Goal: Information Seeking & Learning: Learn about a topic

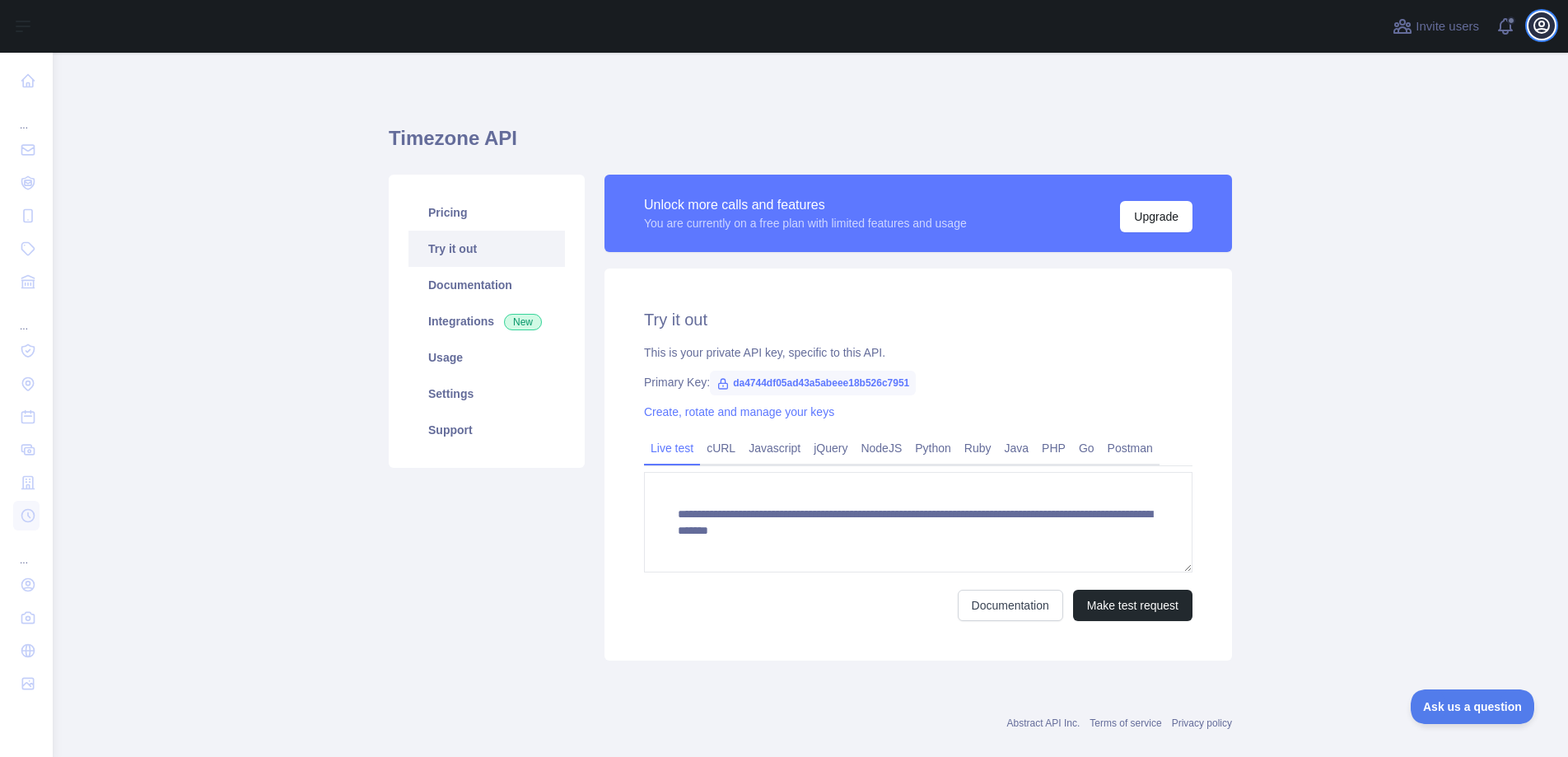
click at [1539, 23] on icon "button" at bounding box center [1541, 25] width 14 height 14
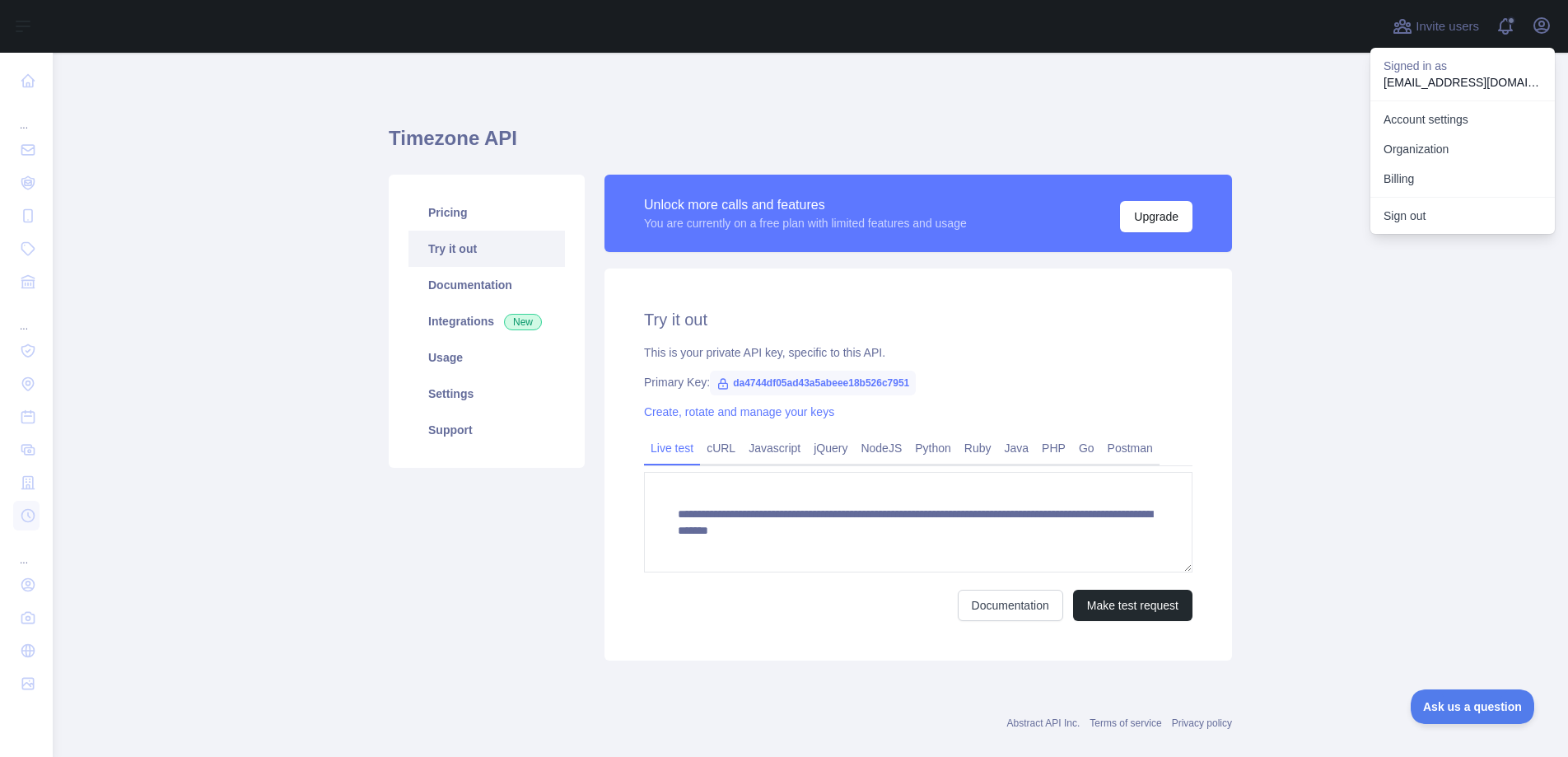
click at [1306, 335] on main "**********" at bounding box center [810, 405] width 1515 height 704
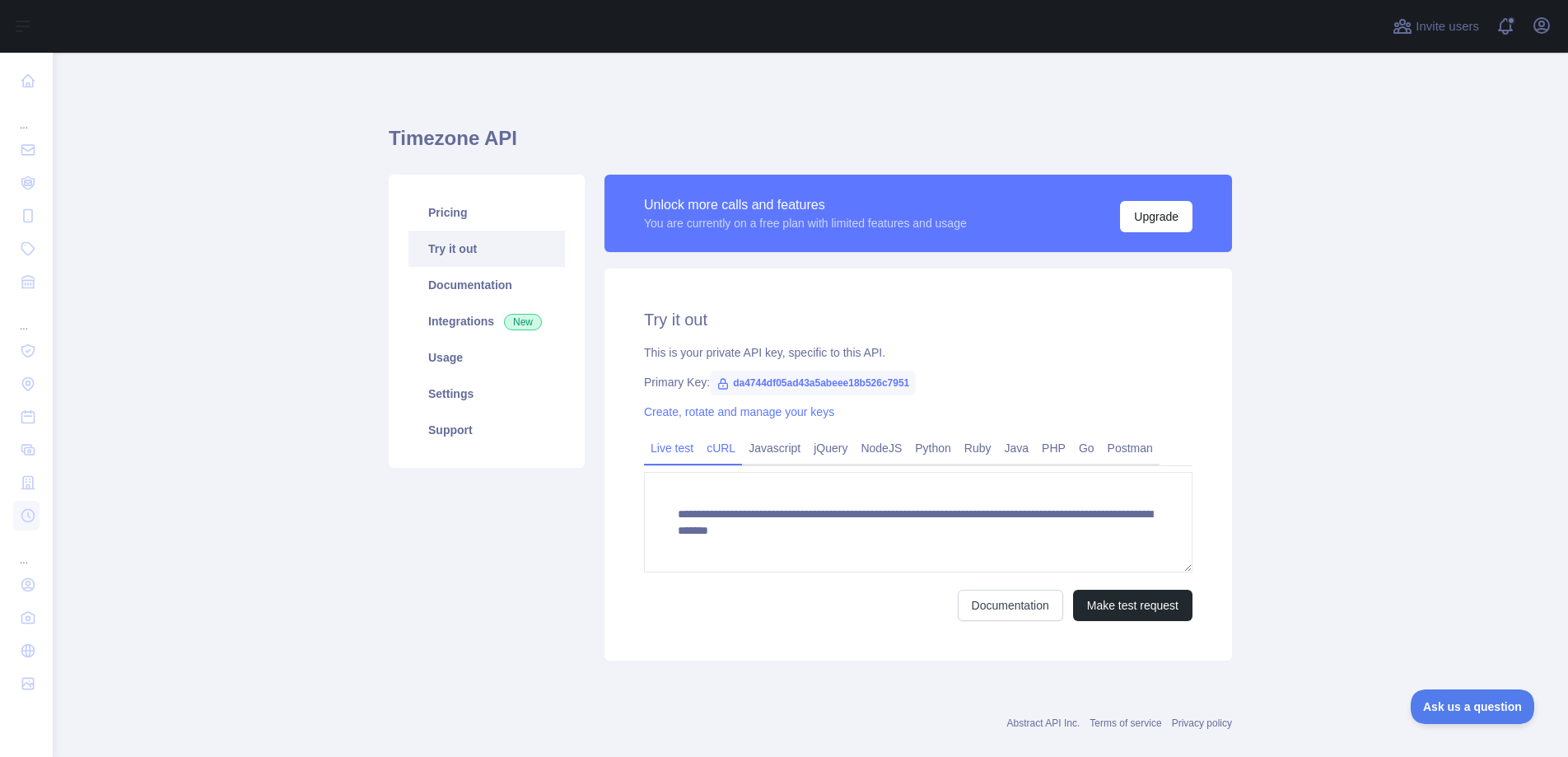
click at [718, 445] on link "cURL" at bounding box center [720, 447] width 42 height 26
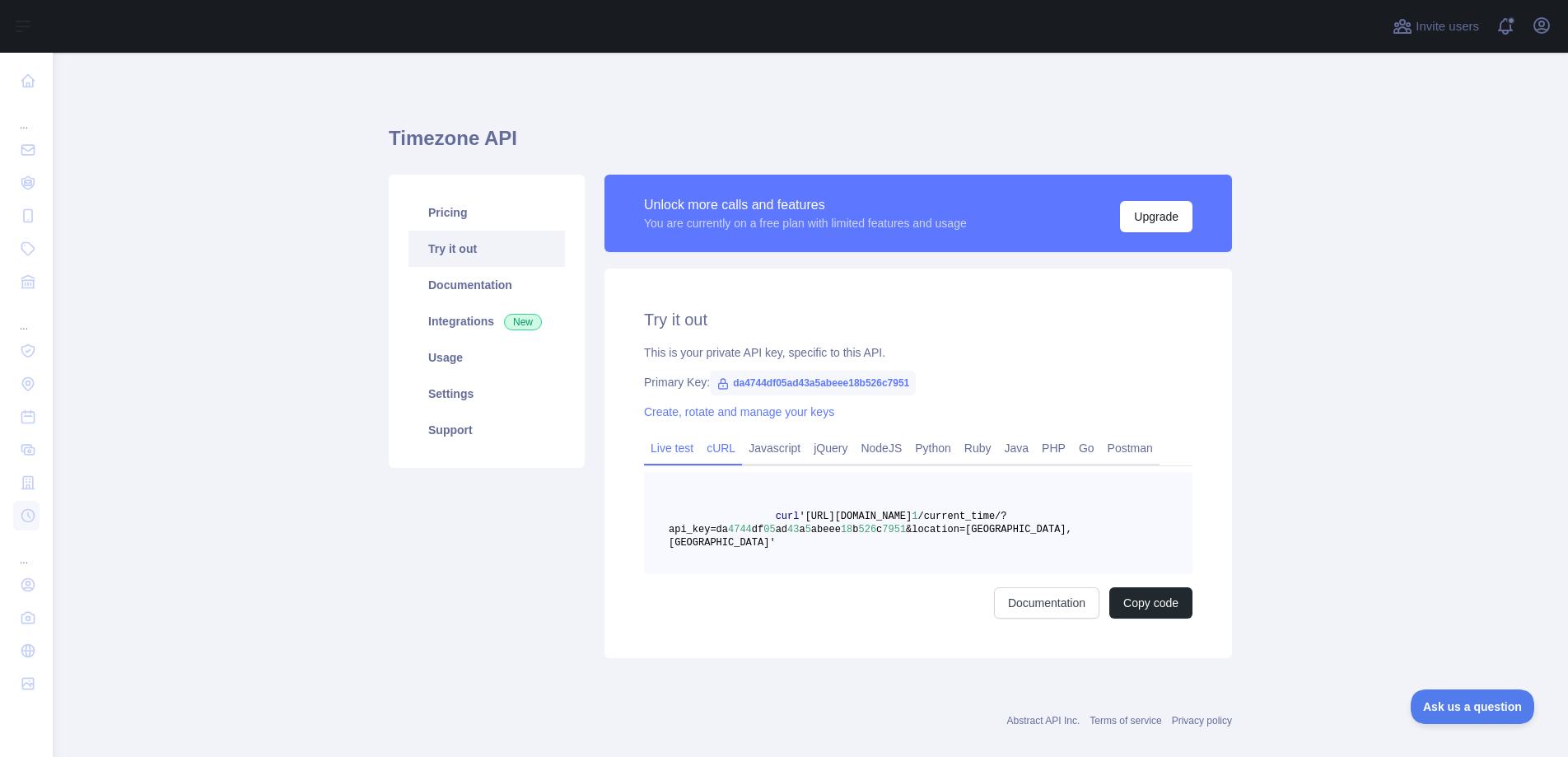
click at [649, 452] on link "Live test" at bounding box center [672, 447] width 56 height 26
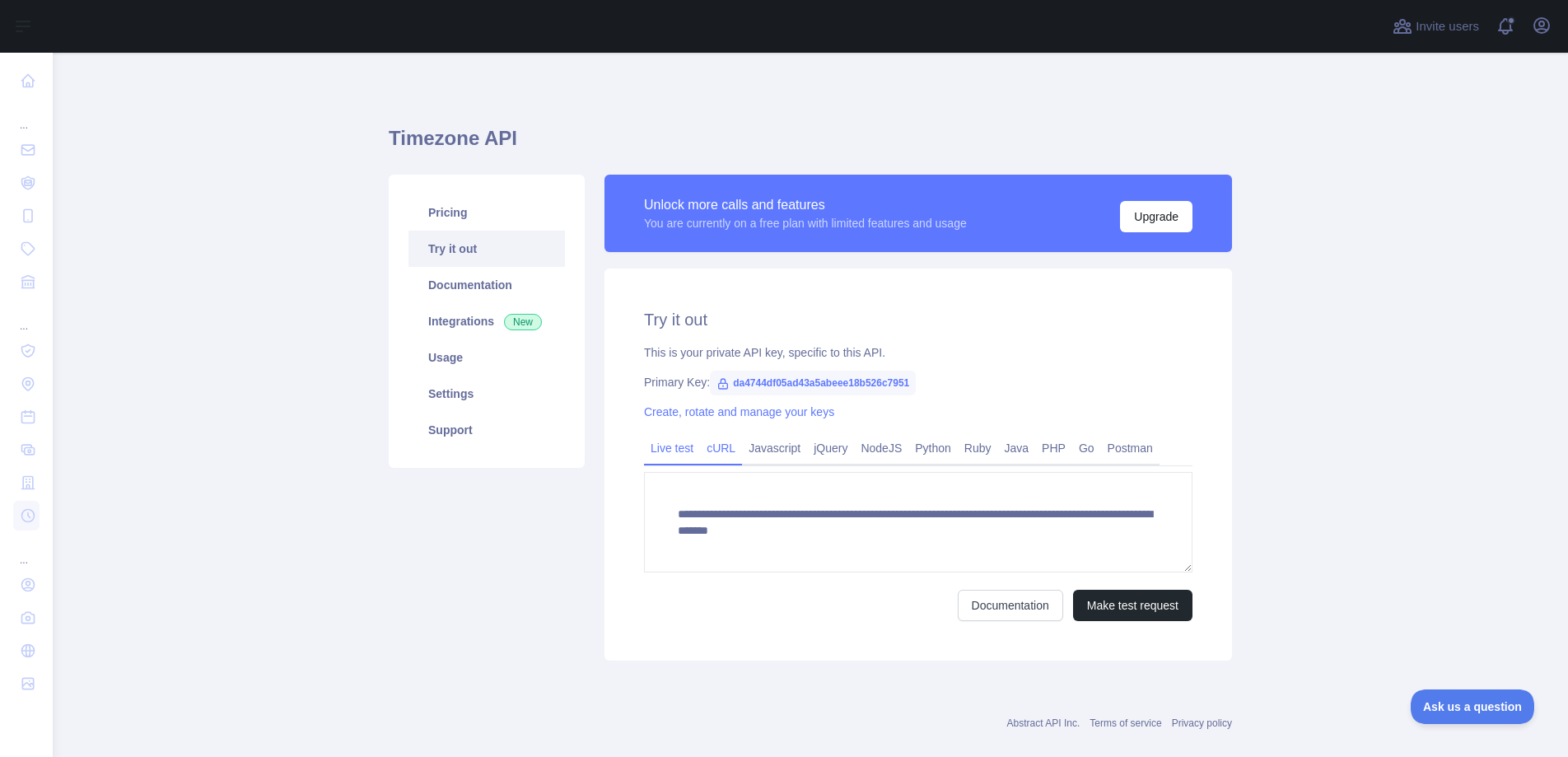
click at [719, 454] on link "cURL" at bounding box center [720, 447] width 42 height 26
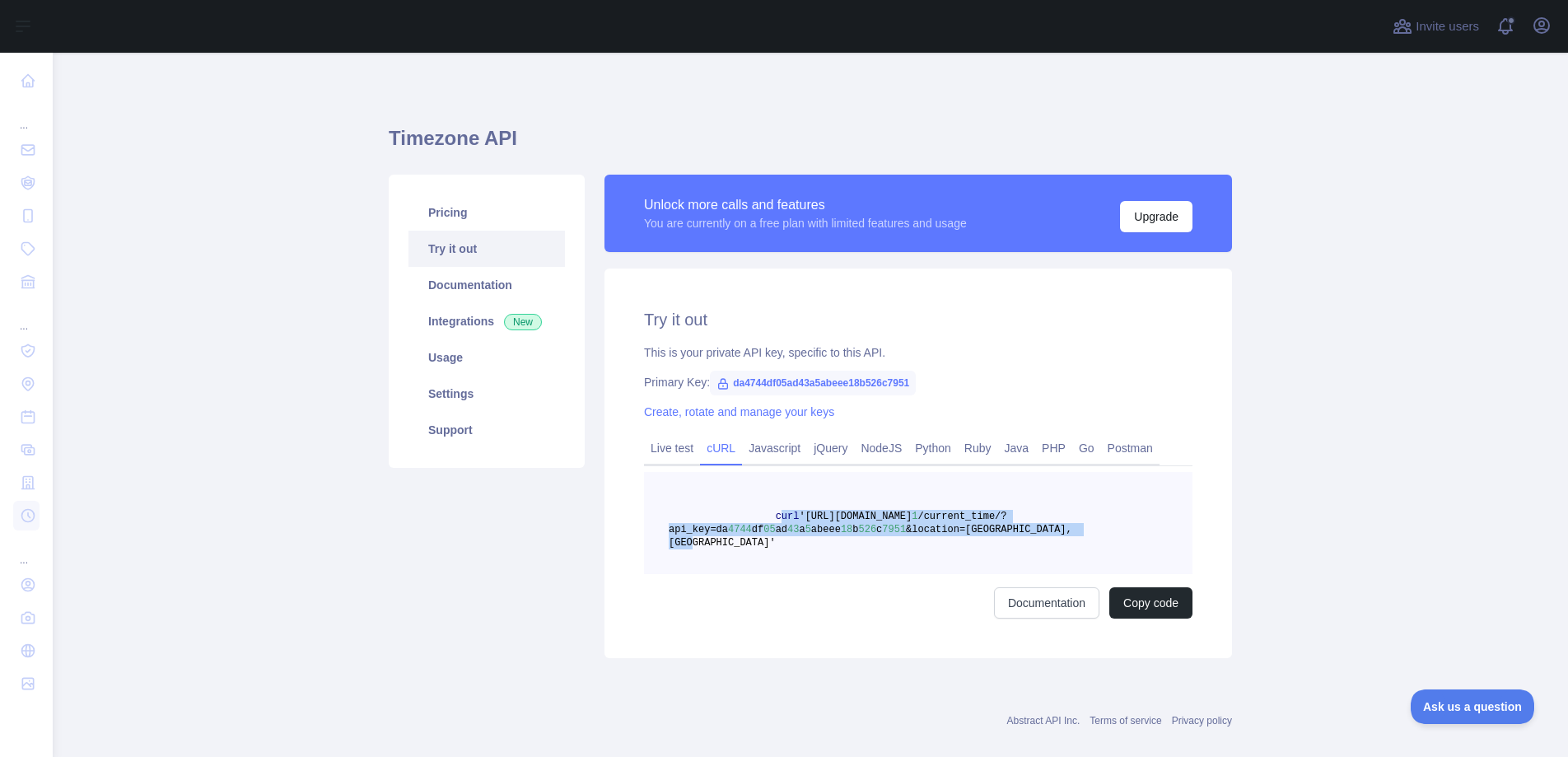
drag, startPoint x: 772, startPoint y: 514, endPoint x: 1092, endPoint y: 546, distance: 321.6
click at [1092, 546] on pre "curl '[URL][DOMAIN_NAME] 1 /current_time/?api_key=da 4744 df 05 ad 43 a 5 abeee…" at bounding box center [918, 523] width 548 height 102
click at [1122, 521] on pre "curl '[URL][DOMAIN_NAME] 1 /current_time/?api_key=da 4744 df 05 ad 43 a 5 abeee…" at bounding box center [918, 523] width 548 height 102
drag, startPoint x: 770, startPoint y: 517, endPoint x: 1177, endPoint y: 546, distance: 408.0
click at [1177, 546] on pre "curl '[URL][DOMAIN_NAME] 1 /current_time/?api_key=da 4744 df 05 ad 43 a 5 abeee…" at bounding box center [918, 523] width 548 height 102
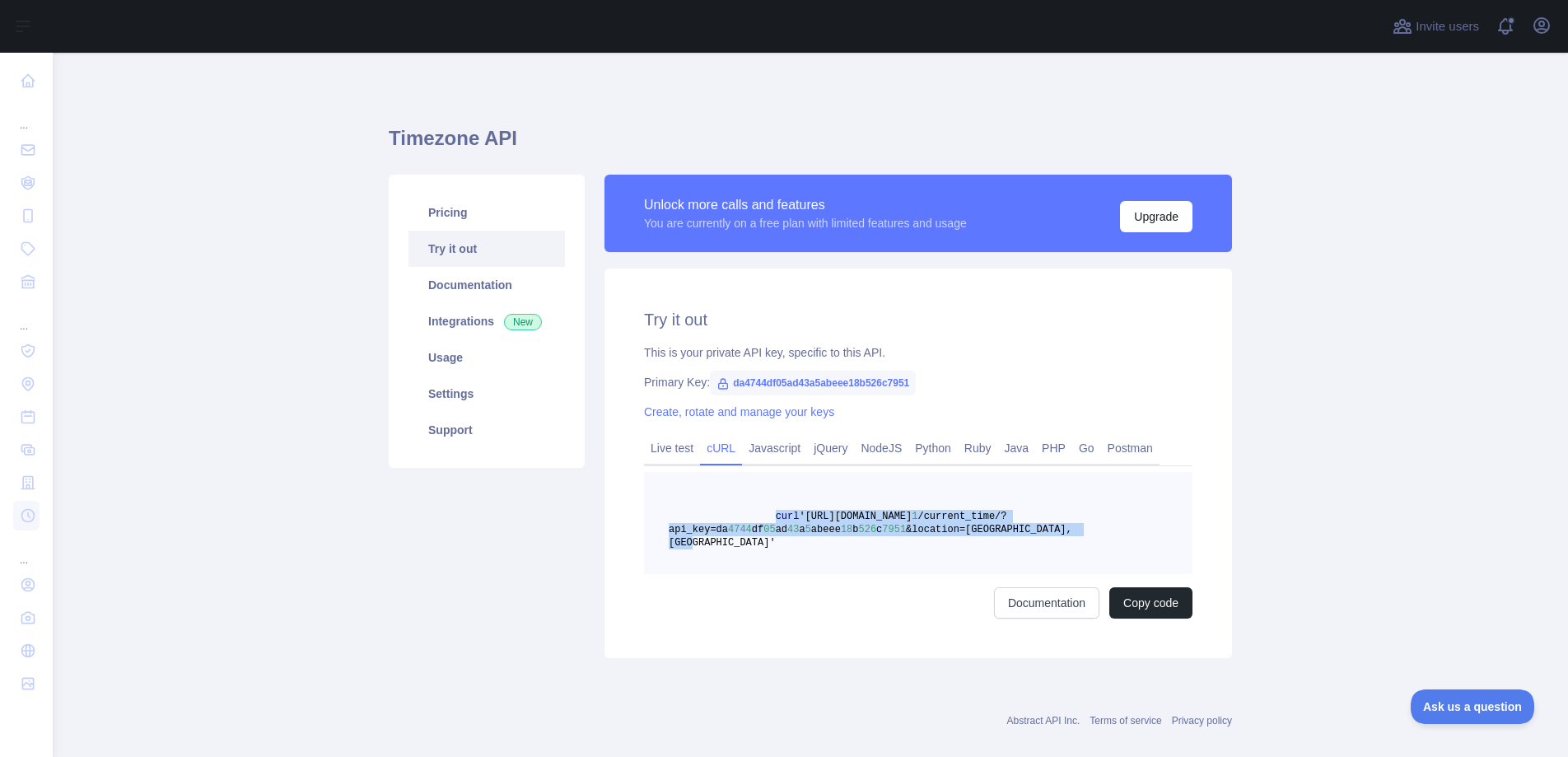
copy span "curl '[URL][DOMAIN_NAME] 1 /current_time/?api_key=da 4744 df 05 ad 43 a 5 abeee…"
click at [786, 444] on link "Javascript" at bounding box center [773, 447] width 65 height 26
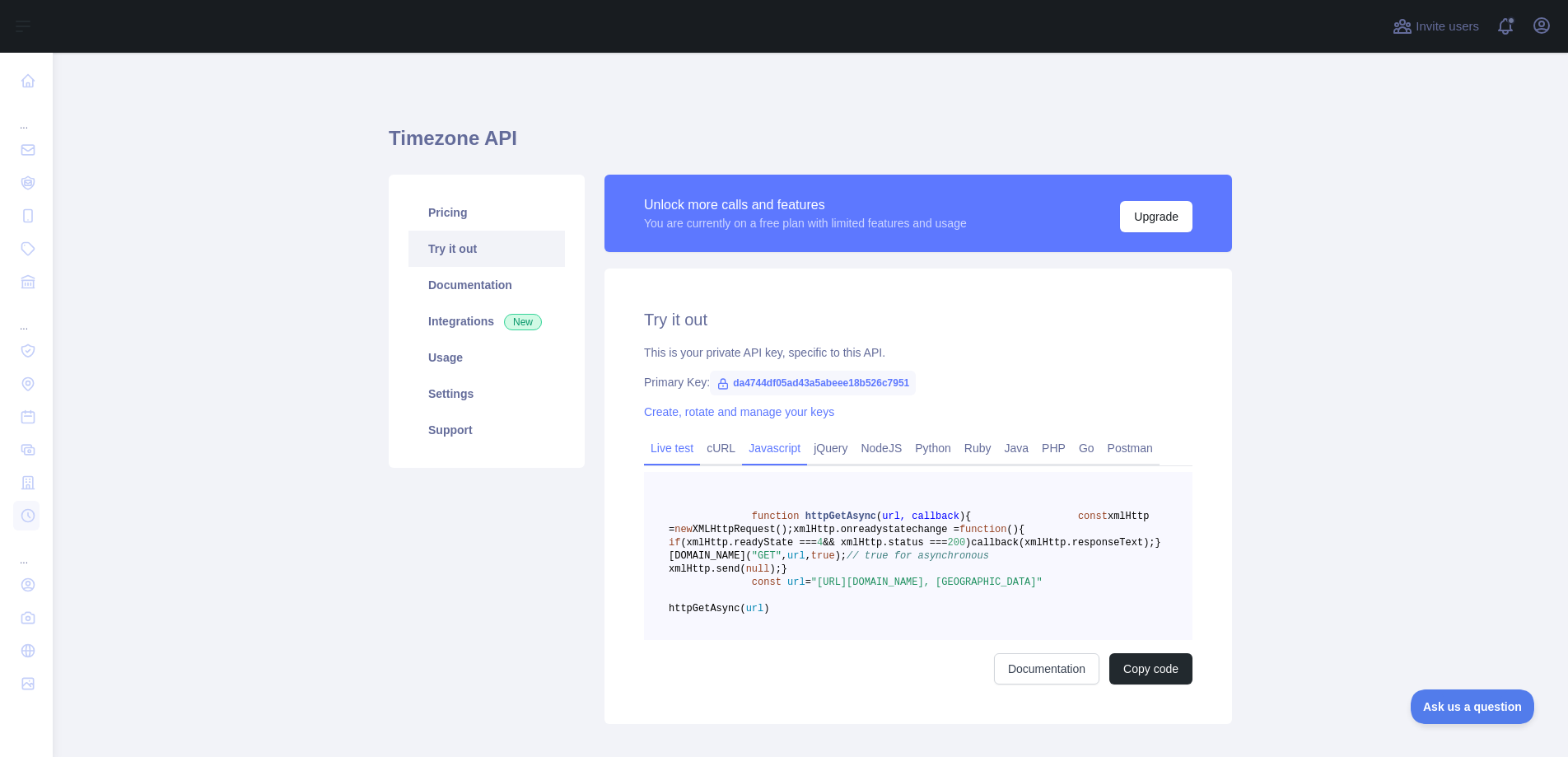
click at [663, 449] on link "Live test" at bounding box center [672, 447] width 56 height 26
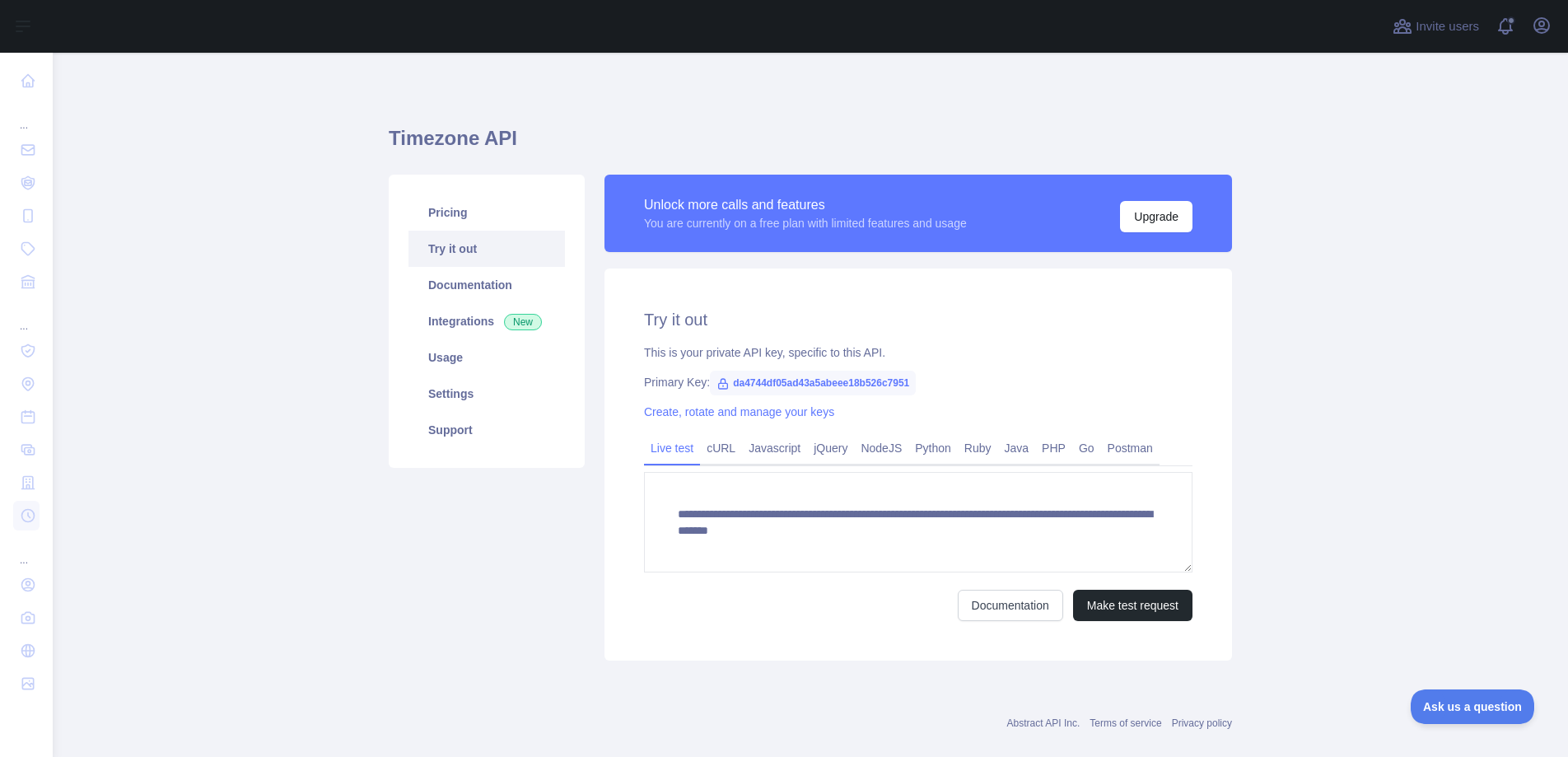
click at [658, 456] on link "Live test" at bounding box center [672, 447] width 56 height 26
click at [714, 451] on link "cURL" at bounding box center [720, 447] width 42 height 26
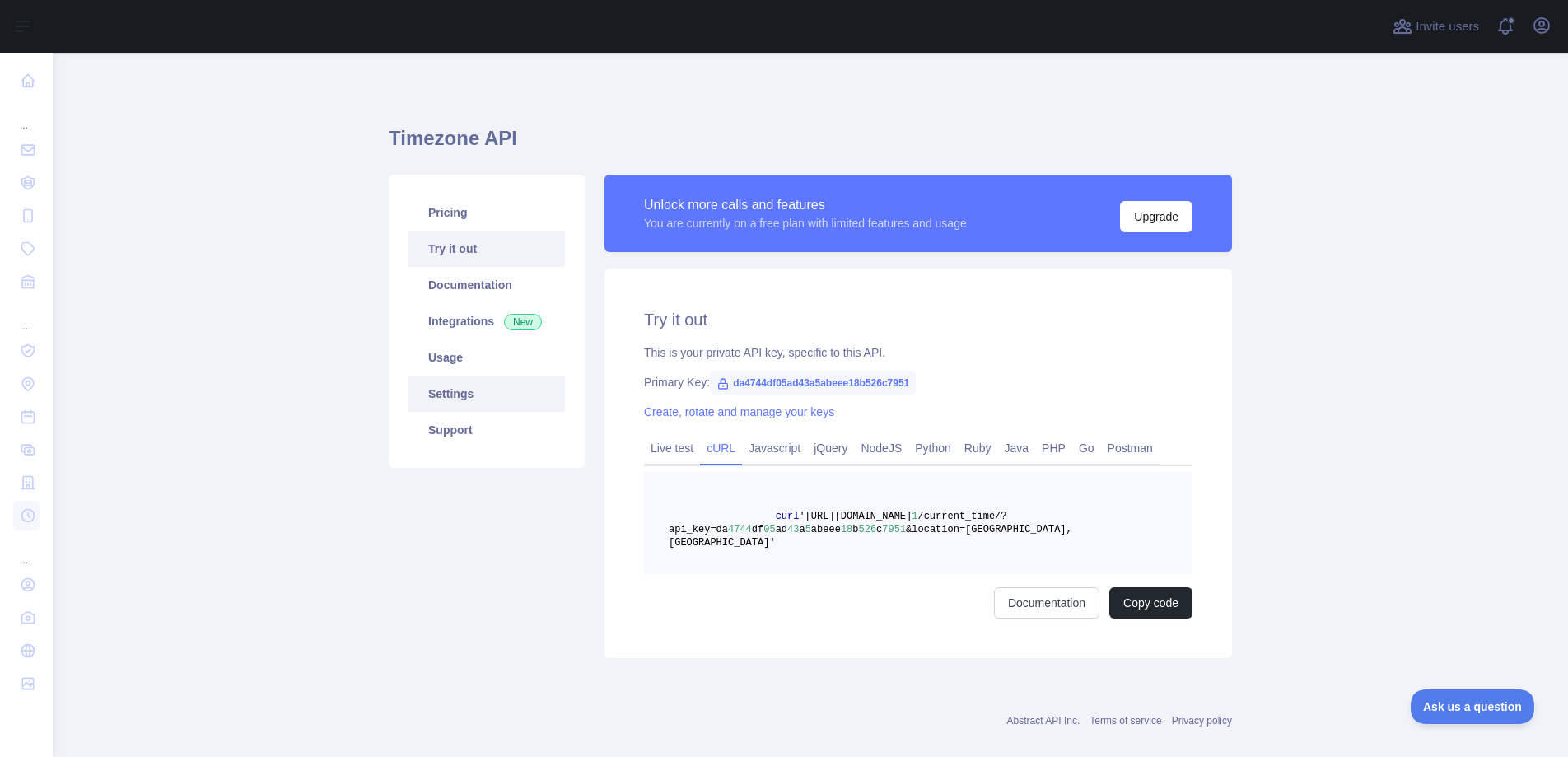
click at [455, 394] on link "Settings" at bounding box center [487, 394] width 156 height 37
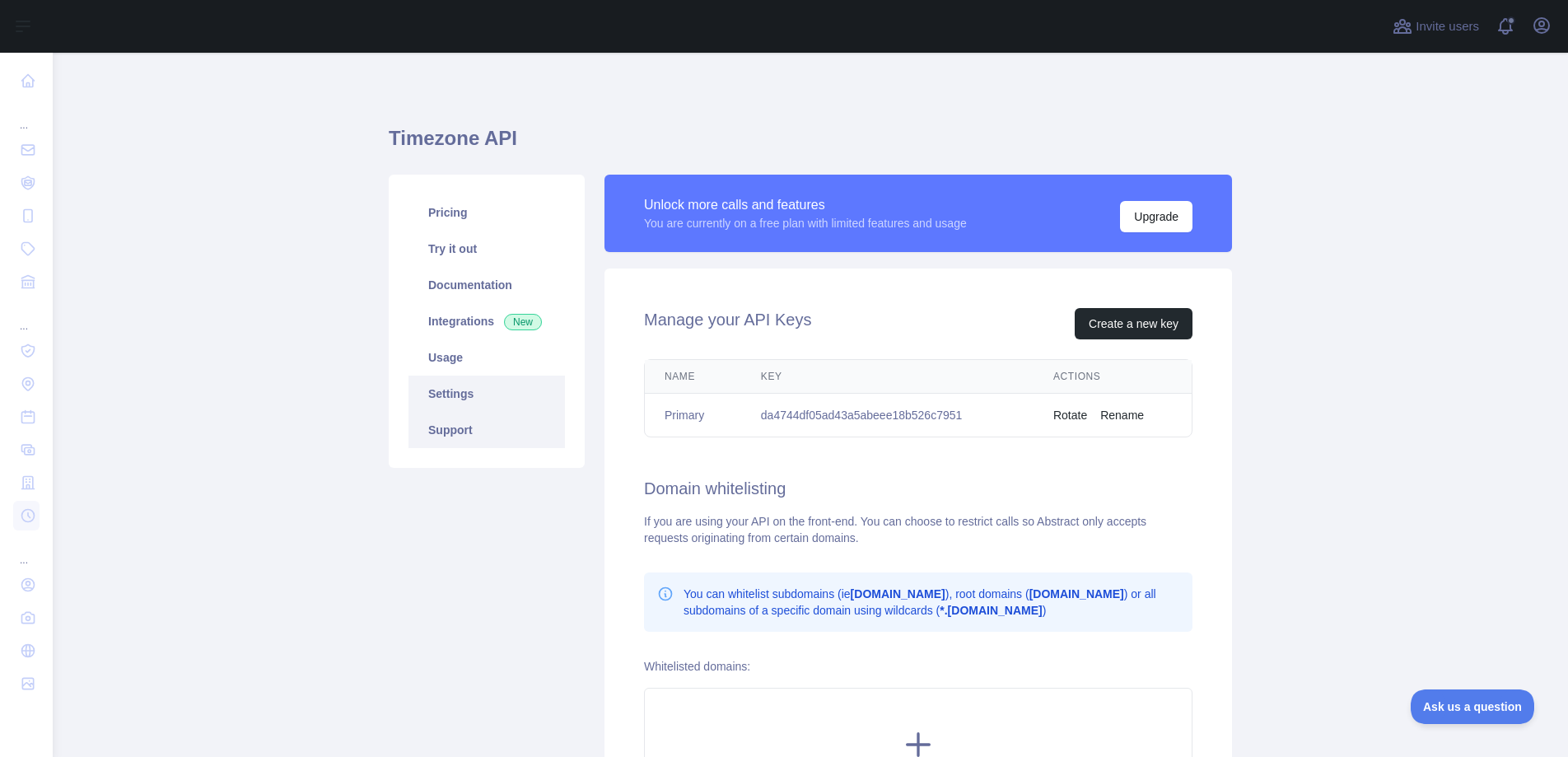
click at [446, 427] on link "Support" at bounding box center [487, 430] width 156 height 37
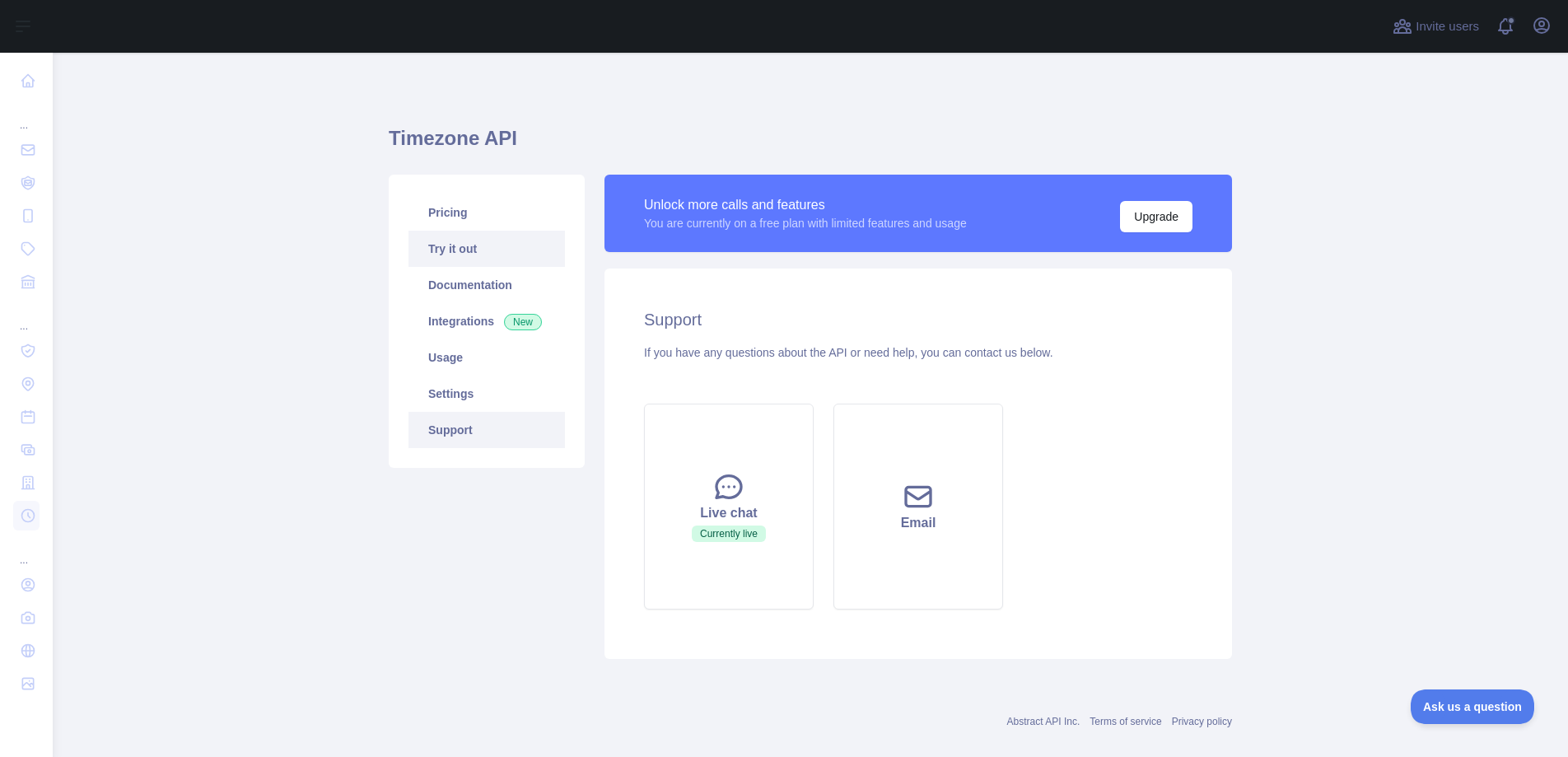
click at [450, 244] on link "Try it out" at bounding box center [487, 249] width 156 height 37
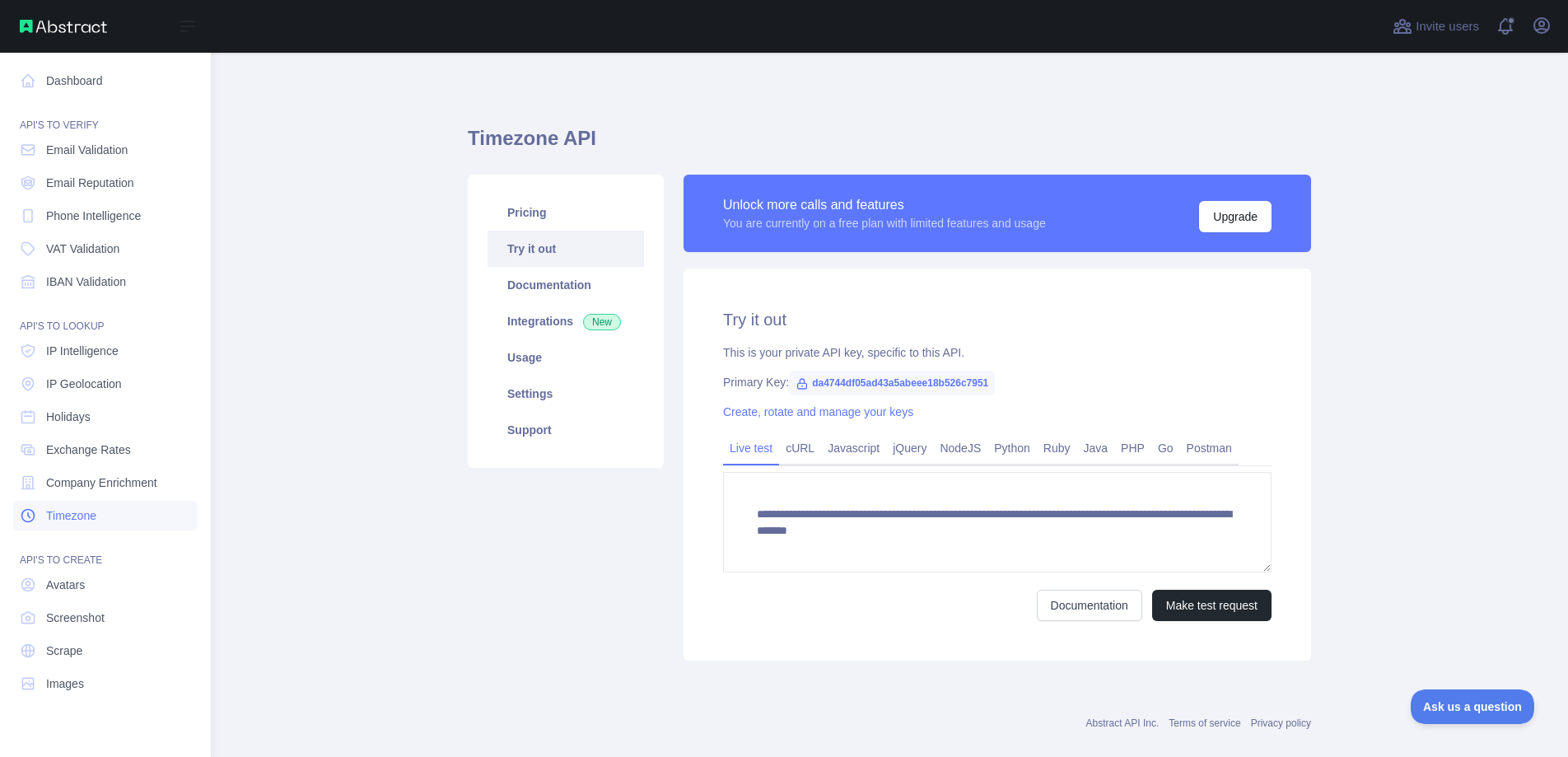
click at [87, 511] on span "Timezone" at bounding box center [71, 515] width 50 height 16
click at [71, 383] on span "IP Geolocation" at bounding box center [84, 383] width 75 height 16
click at [74, 379] on span "IP Geolocation" at bounding box center [84, 383] width 75 height 16
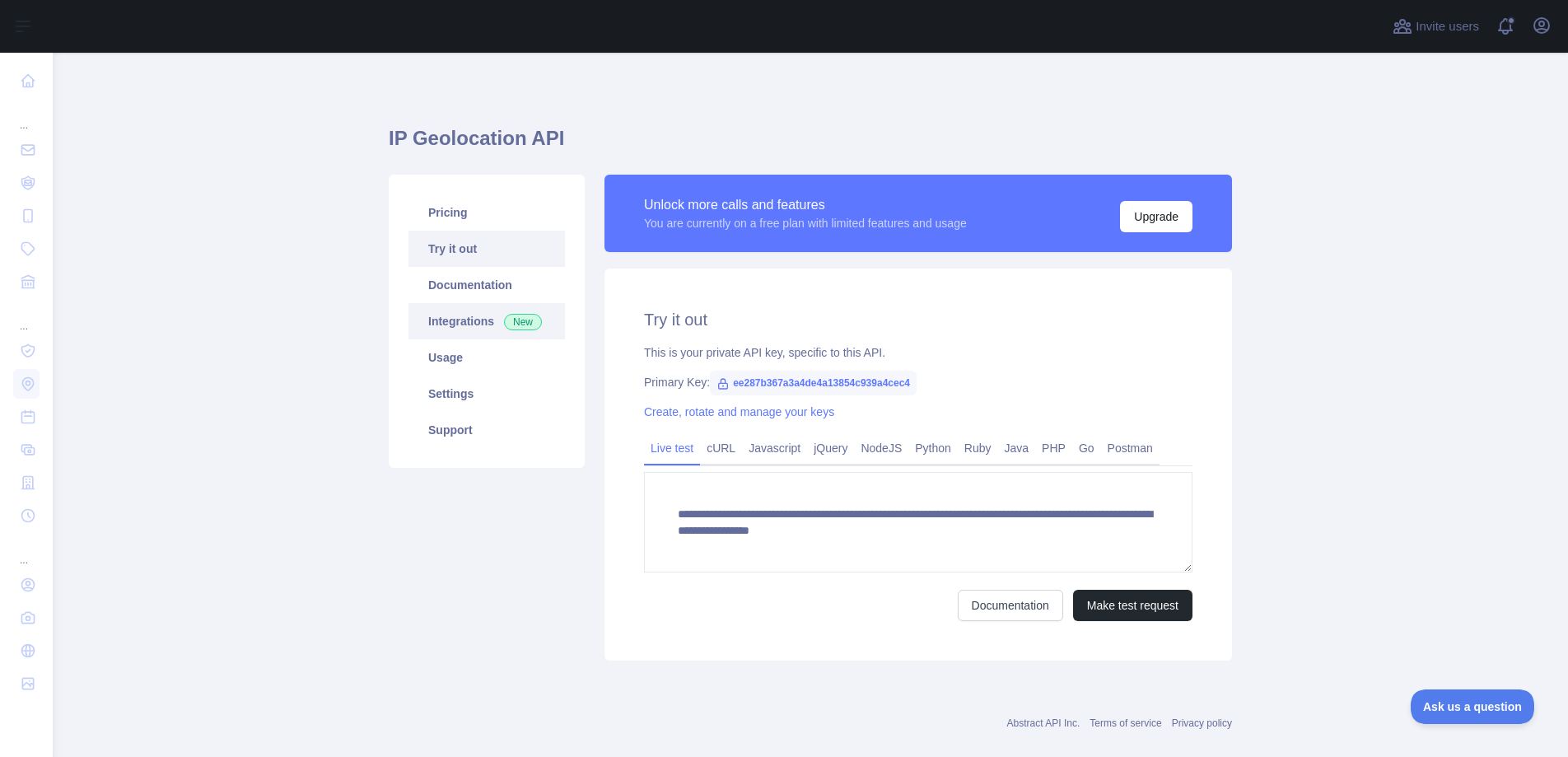
click at [450, 322] on link "Integrations New" at bounding box center [487, 322] width 156 height 37
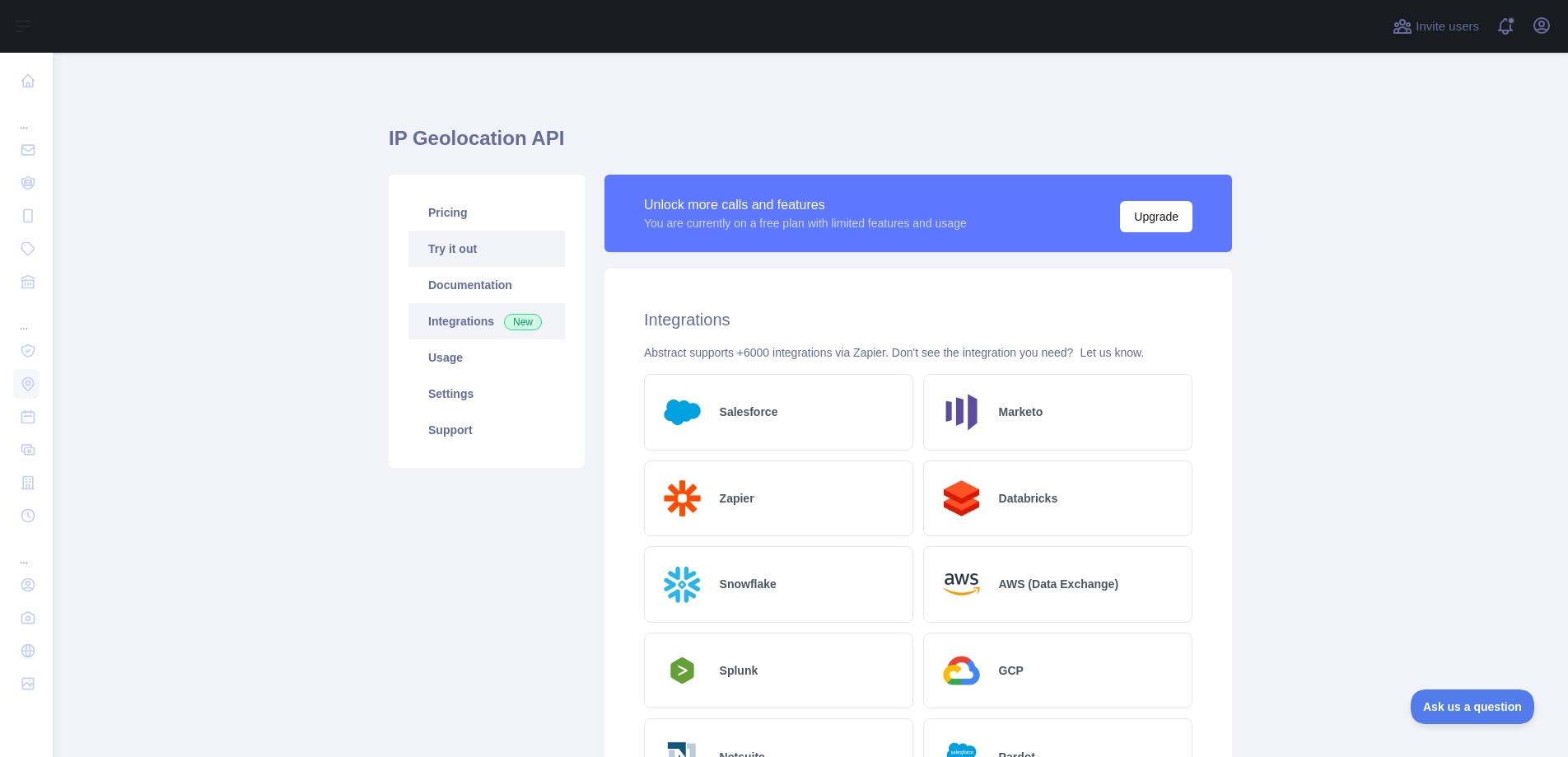
click at [452, 251] on link "Try it out" at bounding box center [487, 249] width 156 height 37
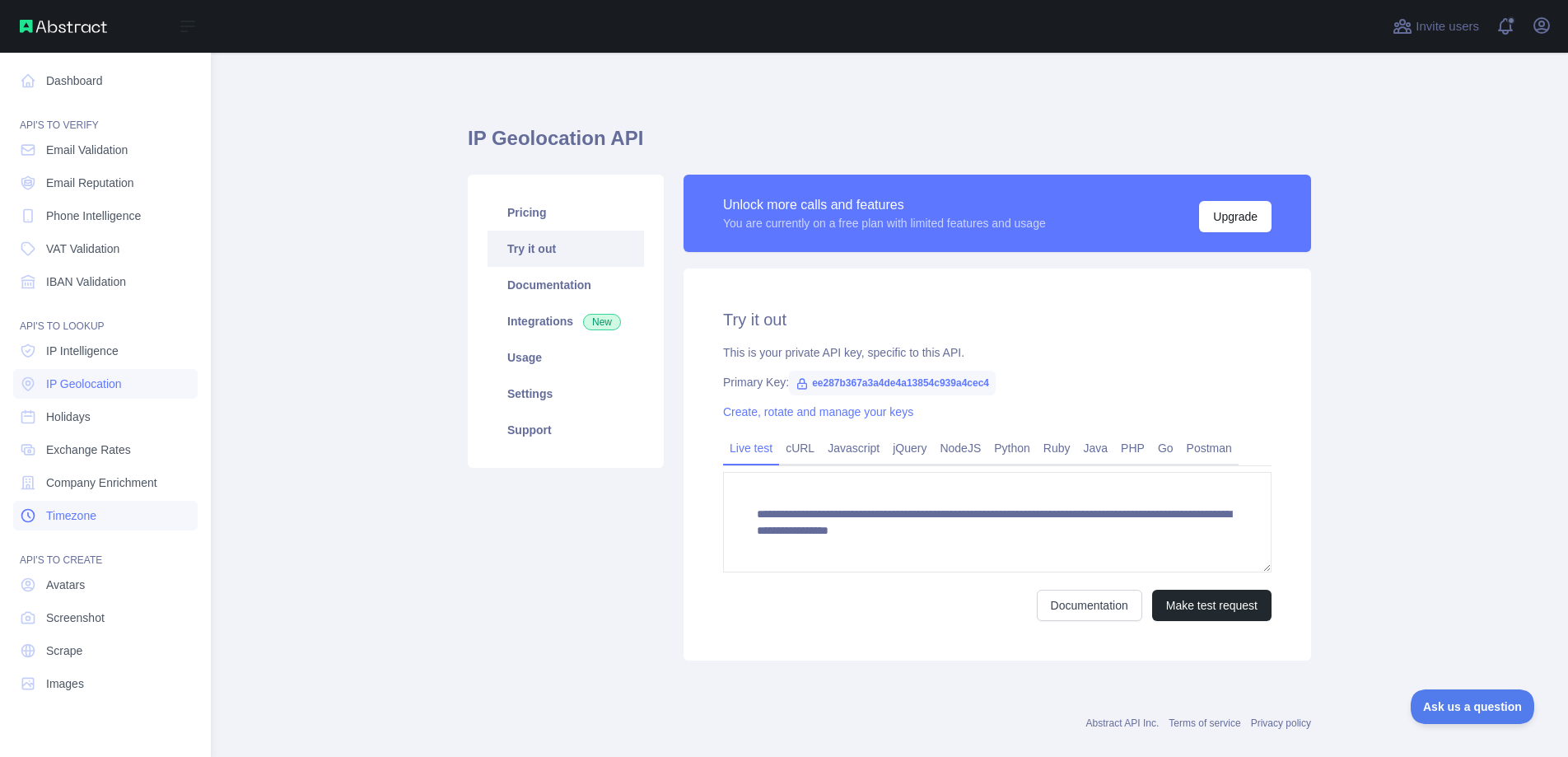
click at [70, 518] on span "Timezone" at bounding box center [71, 515] width 50 height 16
